Goal: Task Accomplishment & Management: Manage account settings

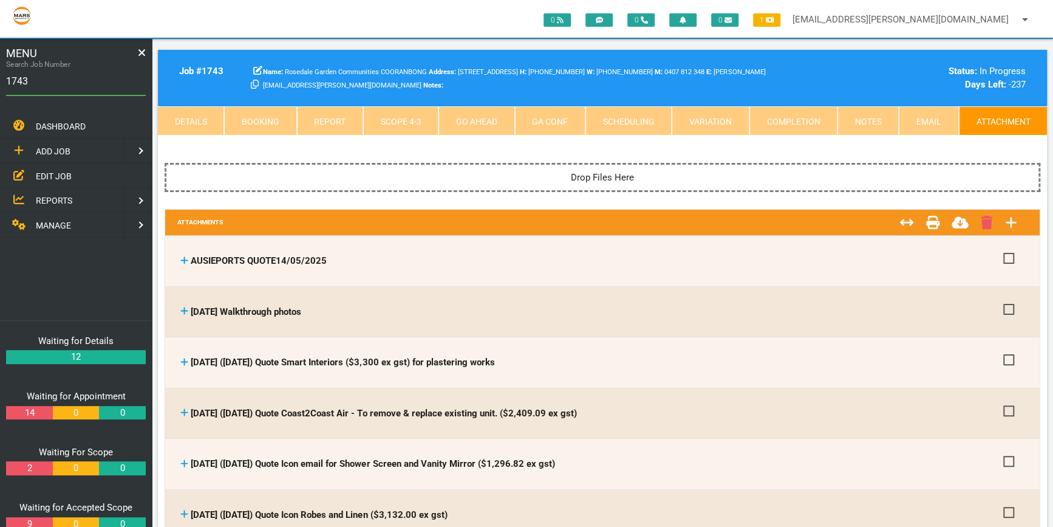
click at [190, 115] on link "Details" at bounding box center [191, 120] width 66 height 29
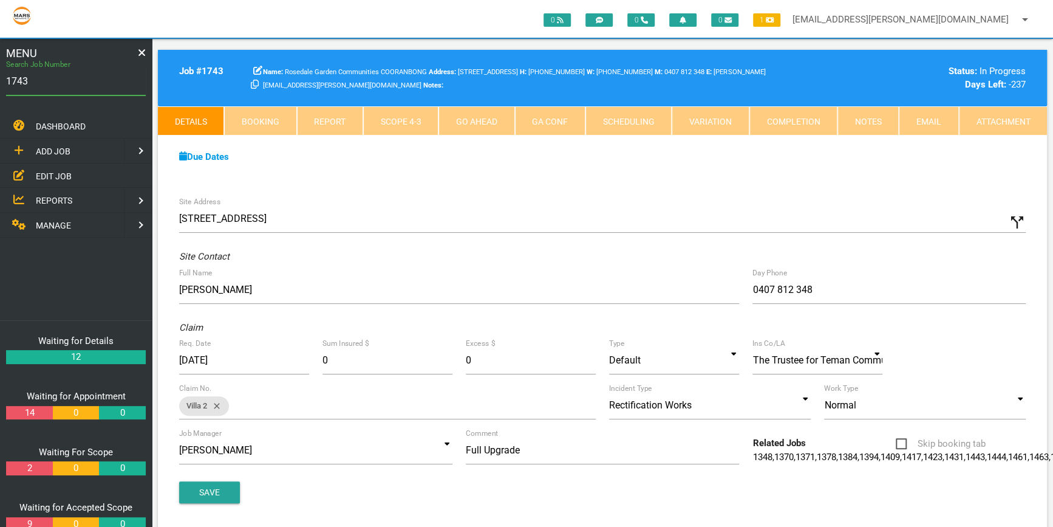
click at [33, 80] on input "1743" at bounding box center [76, 81] width 140 height 28
type input "1781"
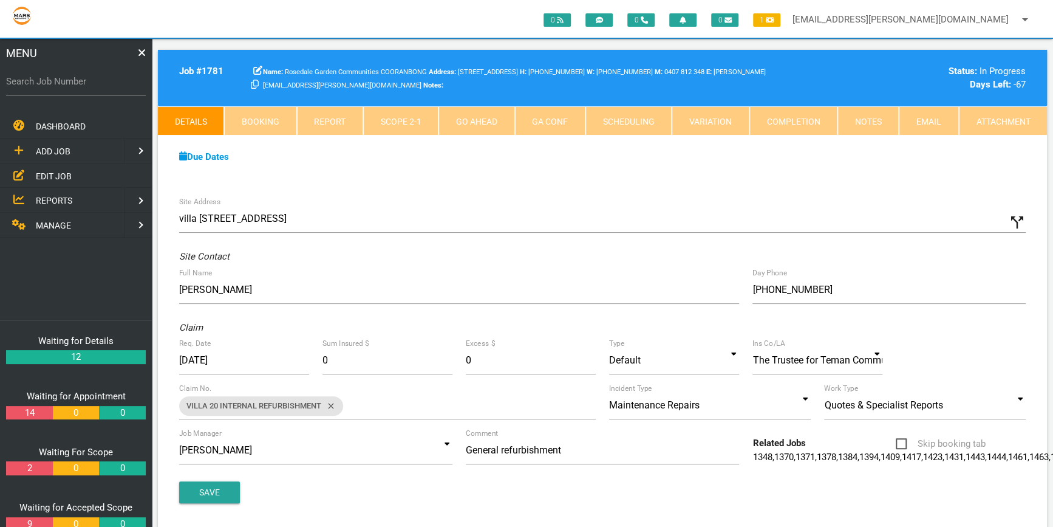
click at [1005, 115] on link "Attachment" at bounding box center [1003, 120] width 88 height 29
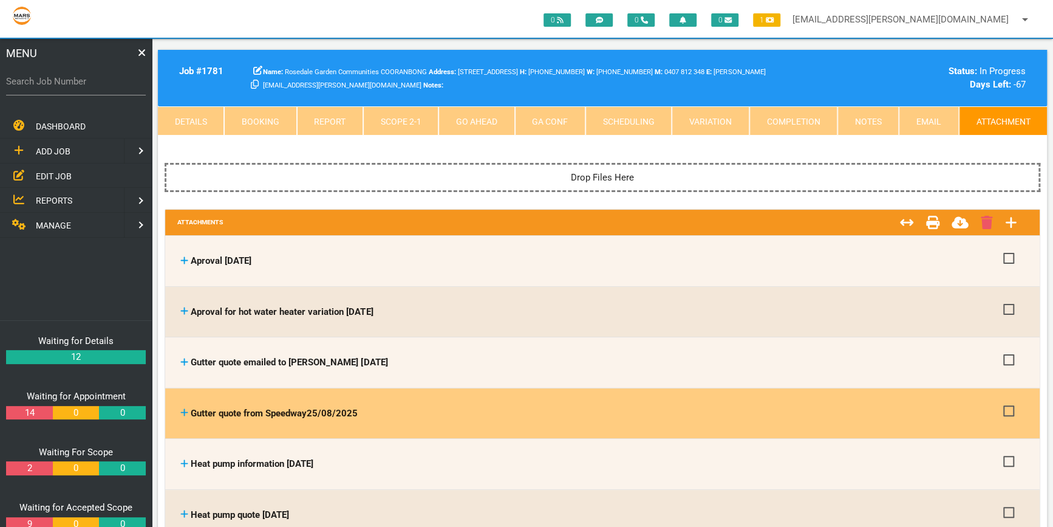
click at [181, 409] on icon at bounding box center [184, 412] width 8 height 9
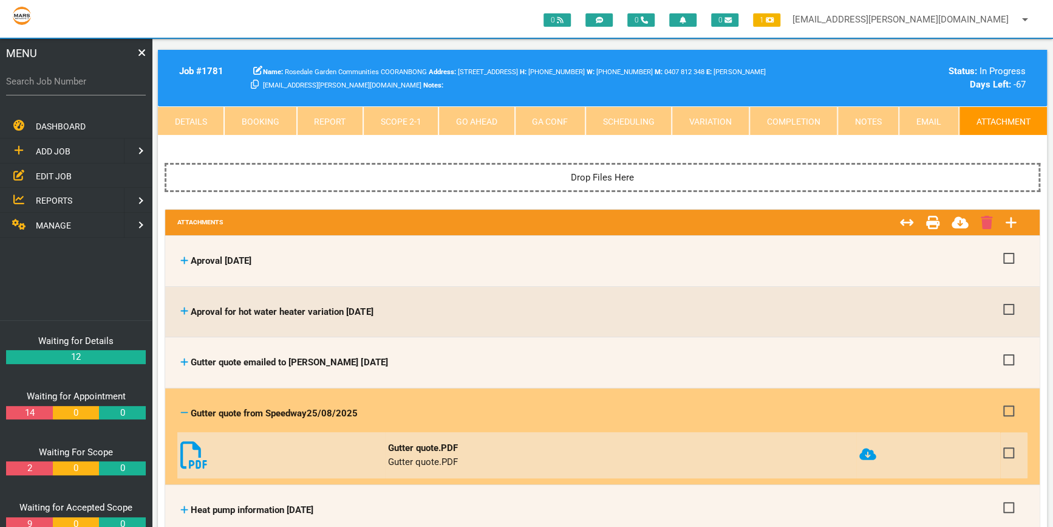
click at [186, 446] on icon at bounding box center [193, 454] width 27 height 27
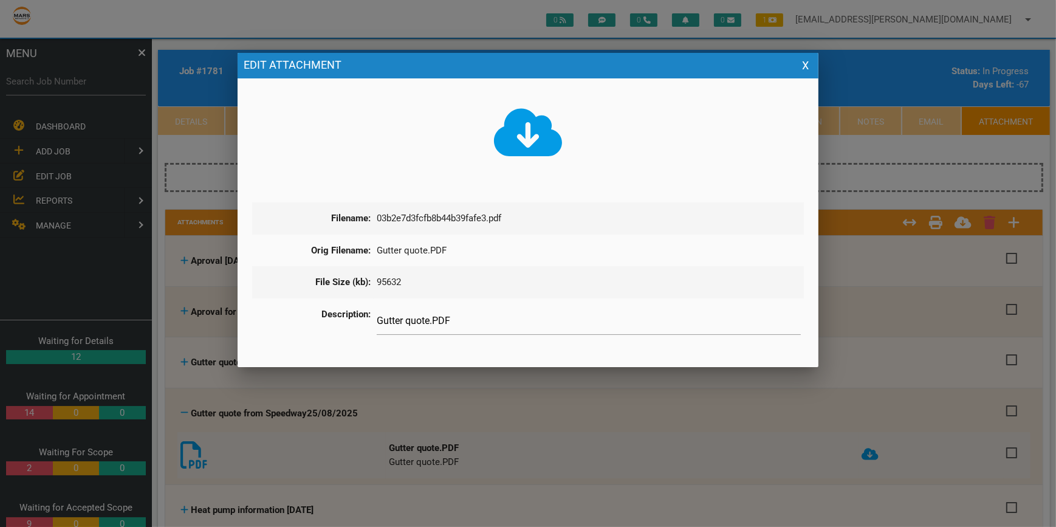
click at [528, 140] on icon at bounding box center [528, 132] width 69 height 55
click at [804, 61] on button "X" at bounding box center [805, 66] width 14 height 14
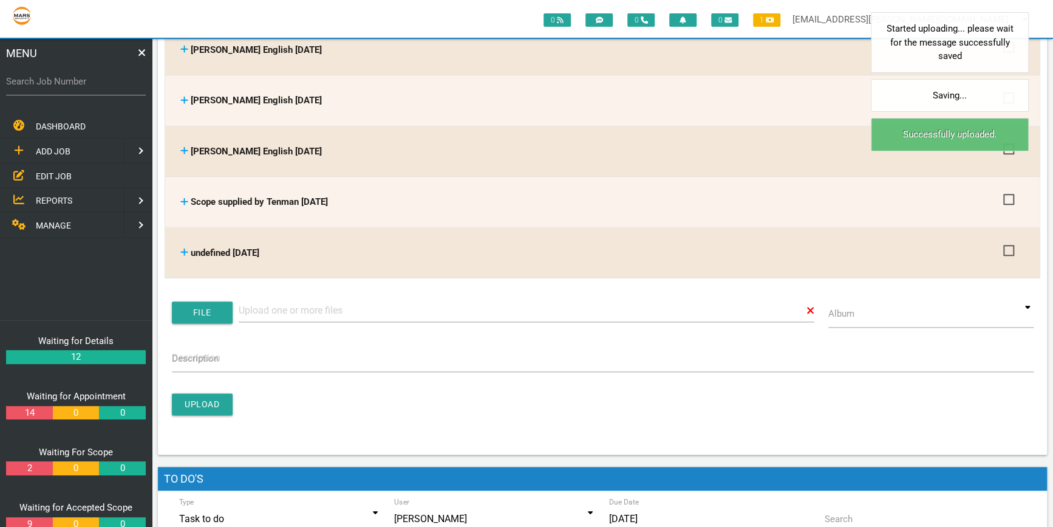
scroll to position [773, 0]
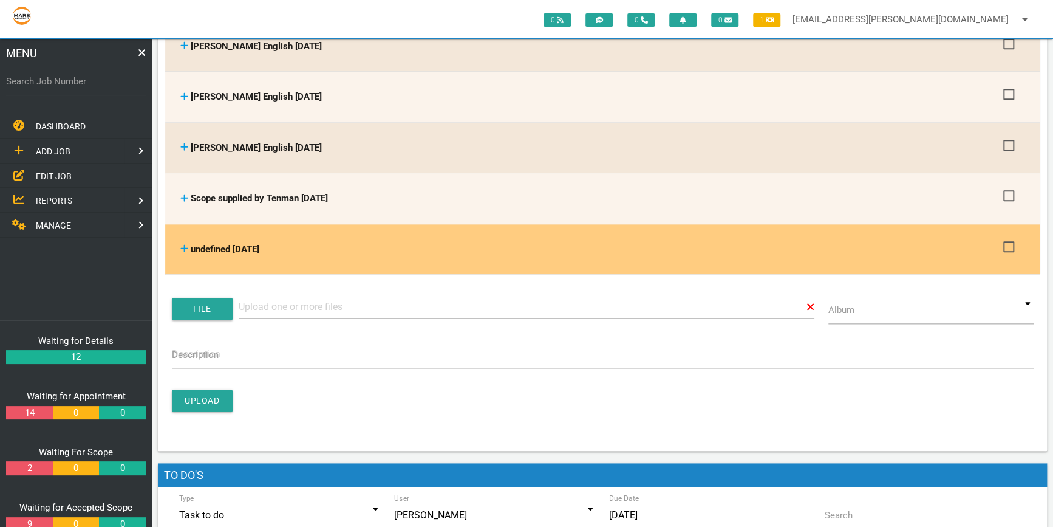
click at [237, 244] on span "undefined [DATE]" at bounding box center [225, 249] width 69 height 11
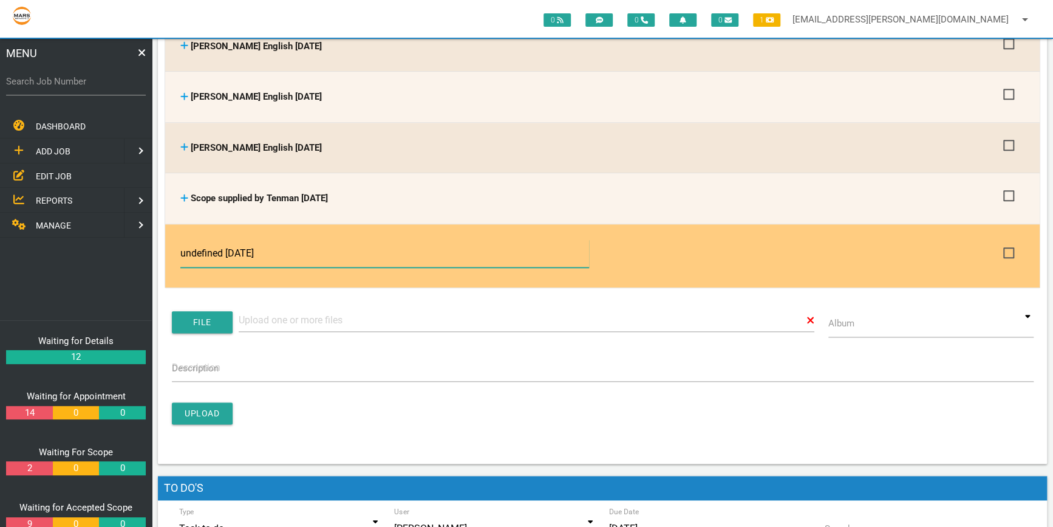
click at [226, 243] on input "undefined [DATE]" at bounding box center [384, 253] width 408 height 28
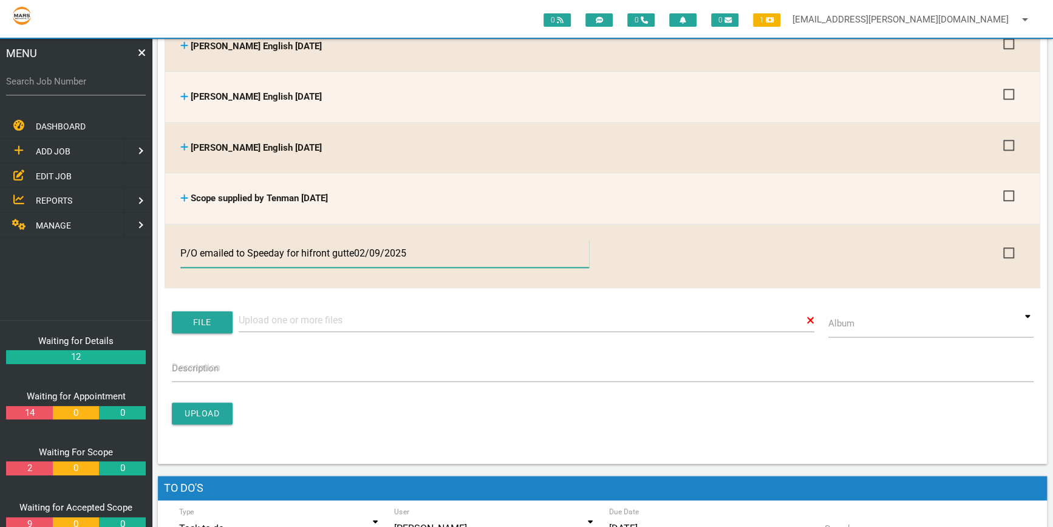
type input "P/O emailed to Speeday for hifront gutter02/09/2025"
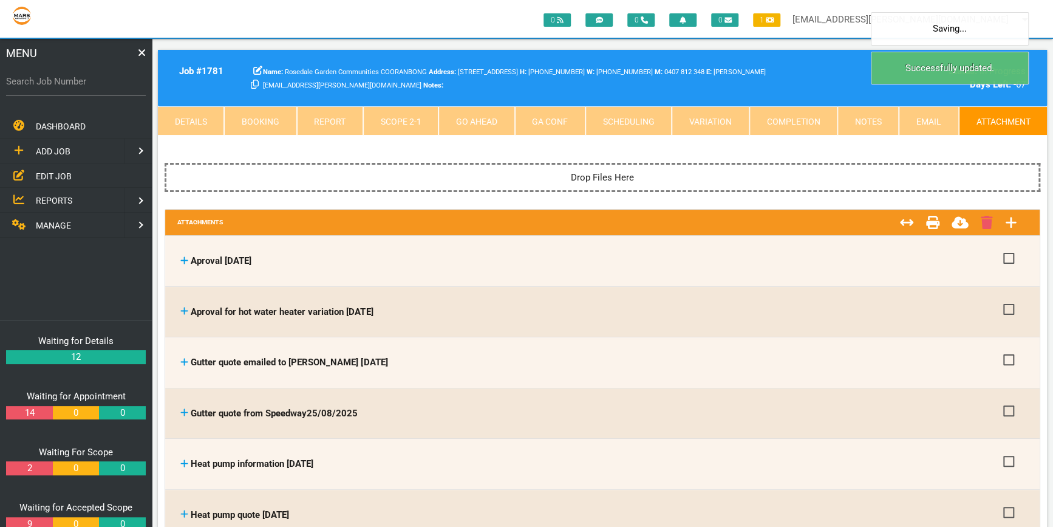
scroll to position [0, 0]
